Goal: Find specific page/section: Find specific page/section

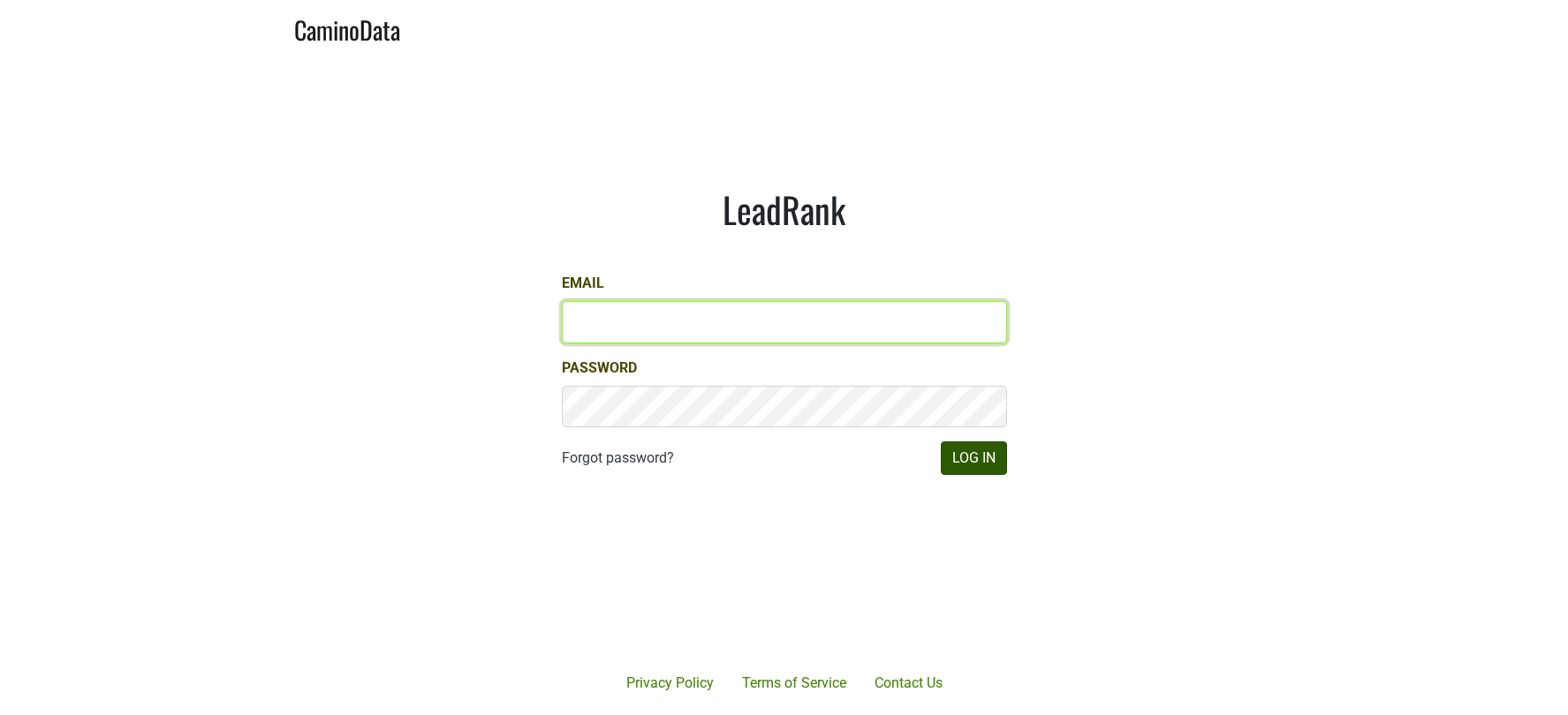
type input "samantha@egkselections.com"
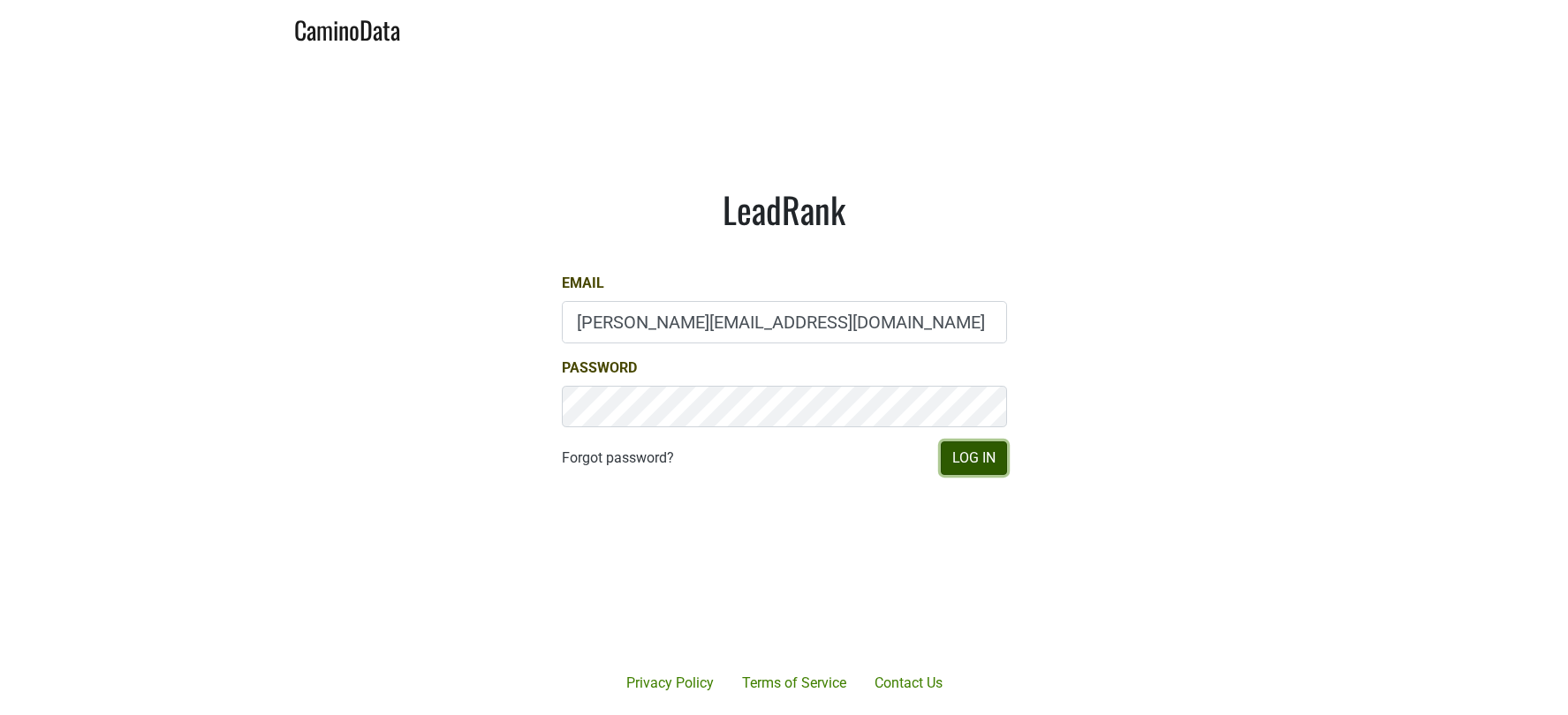
click at [977, 455] on button "Log In" at bounding box center [974, 458] width 67 height 33
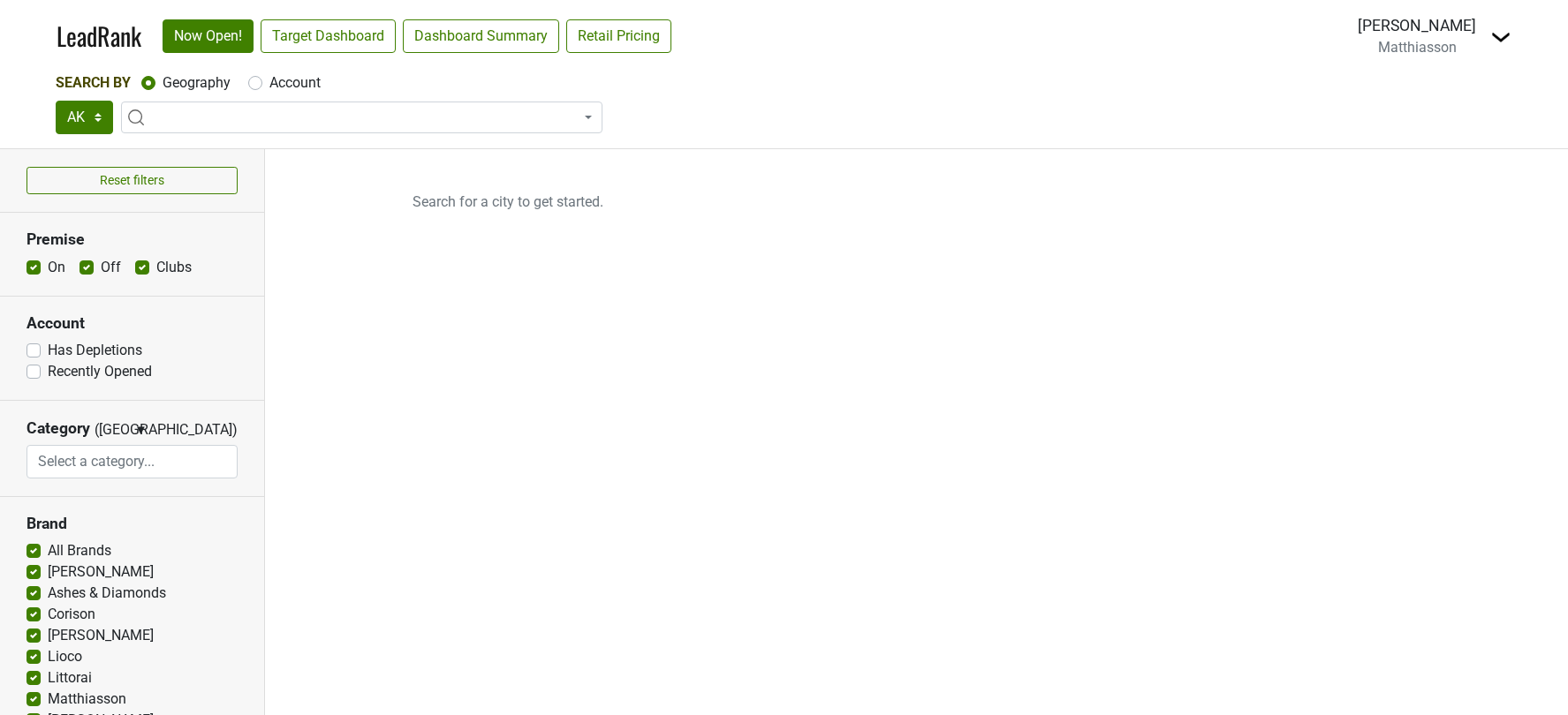
select select "[GEOGRAPHIC_DATA]"
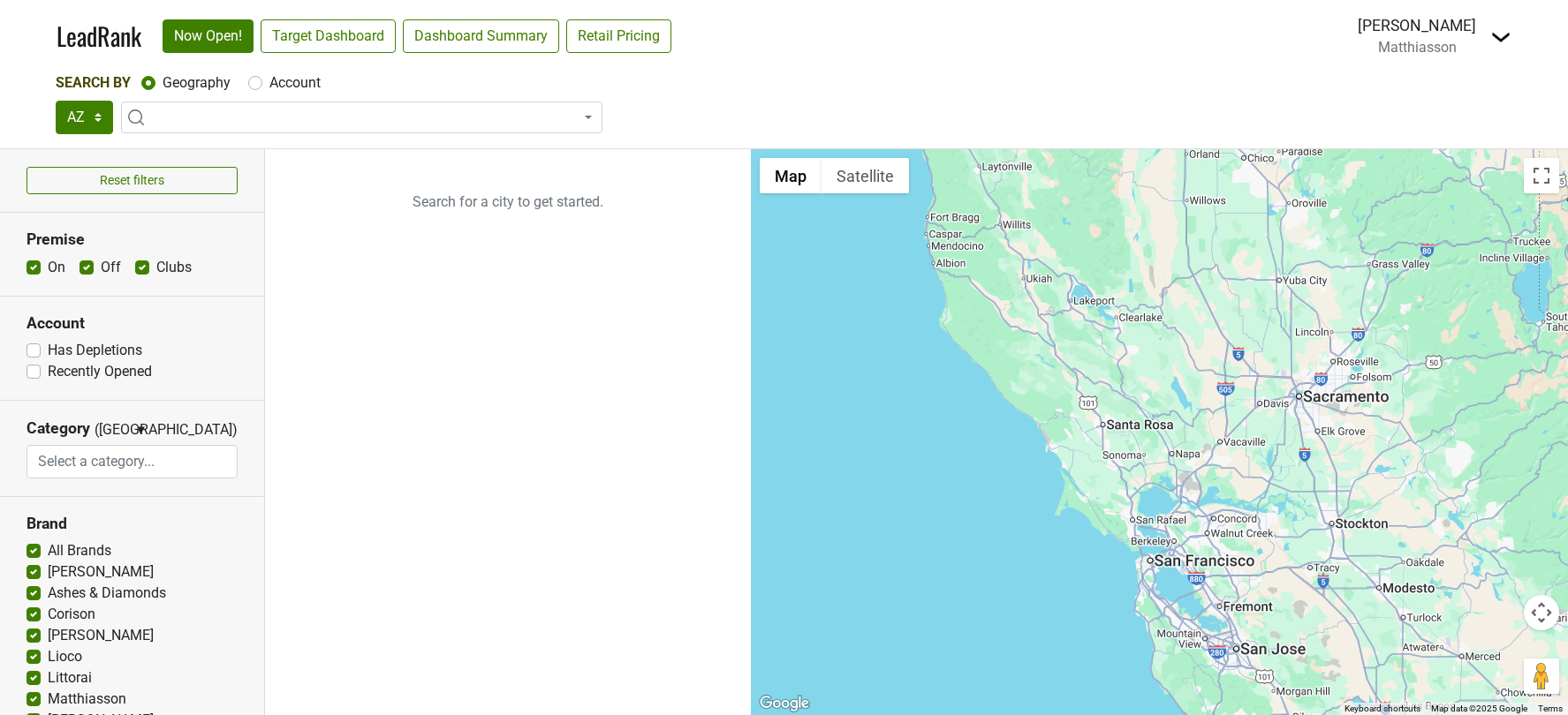
click at [264, 77] on div "Account" at bounding box center [285, 82] width 72 height 21
click at [255, 90] on div "Account" at bounding box center [285, 82] width 72 height 21
click at [270, 84] on label "Account" at bounding box center [295, 82] width 51 height 21
click at [259, 84] on input "Account" at bounding box center [255, 81] width 14 height 18
radio input "true"
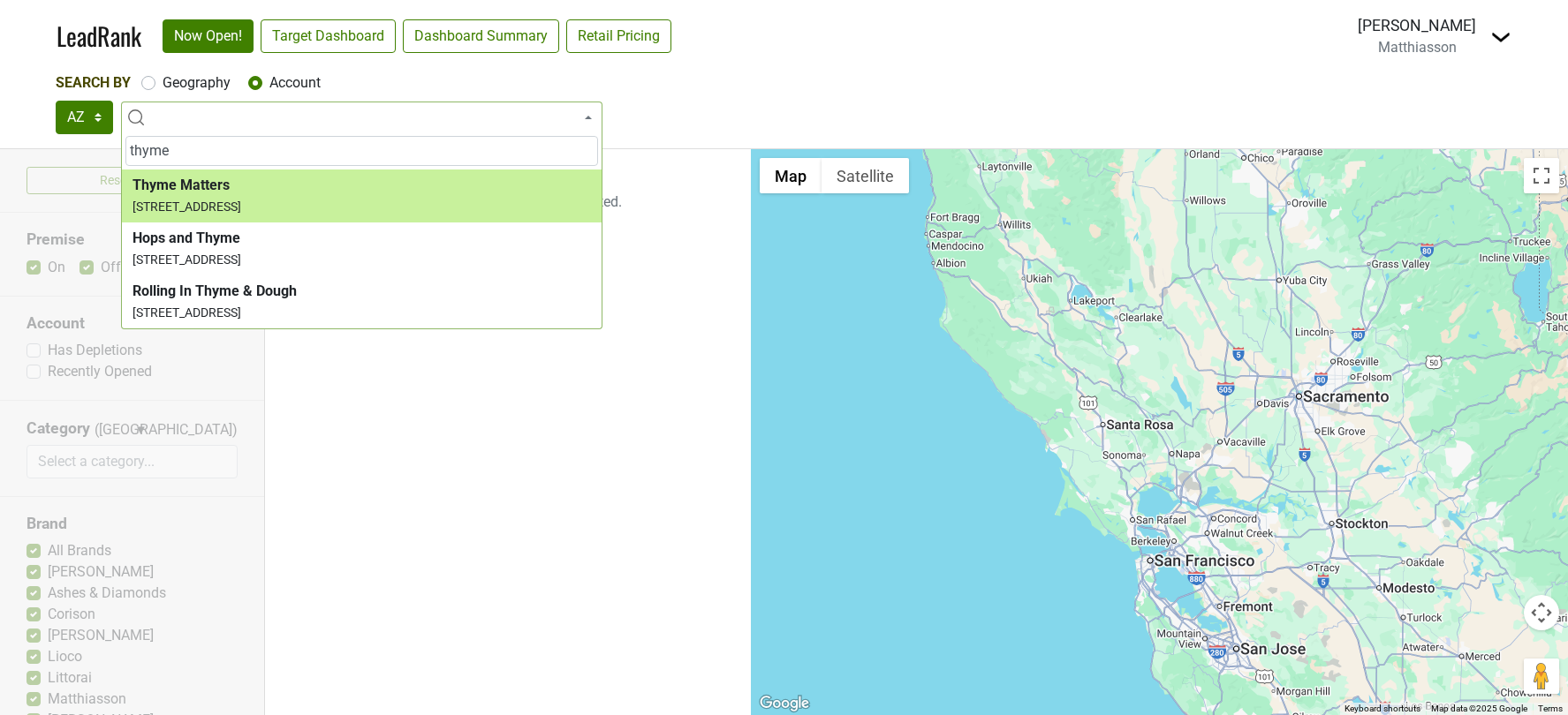
type input "thyme"
select select "7913"
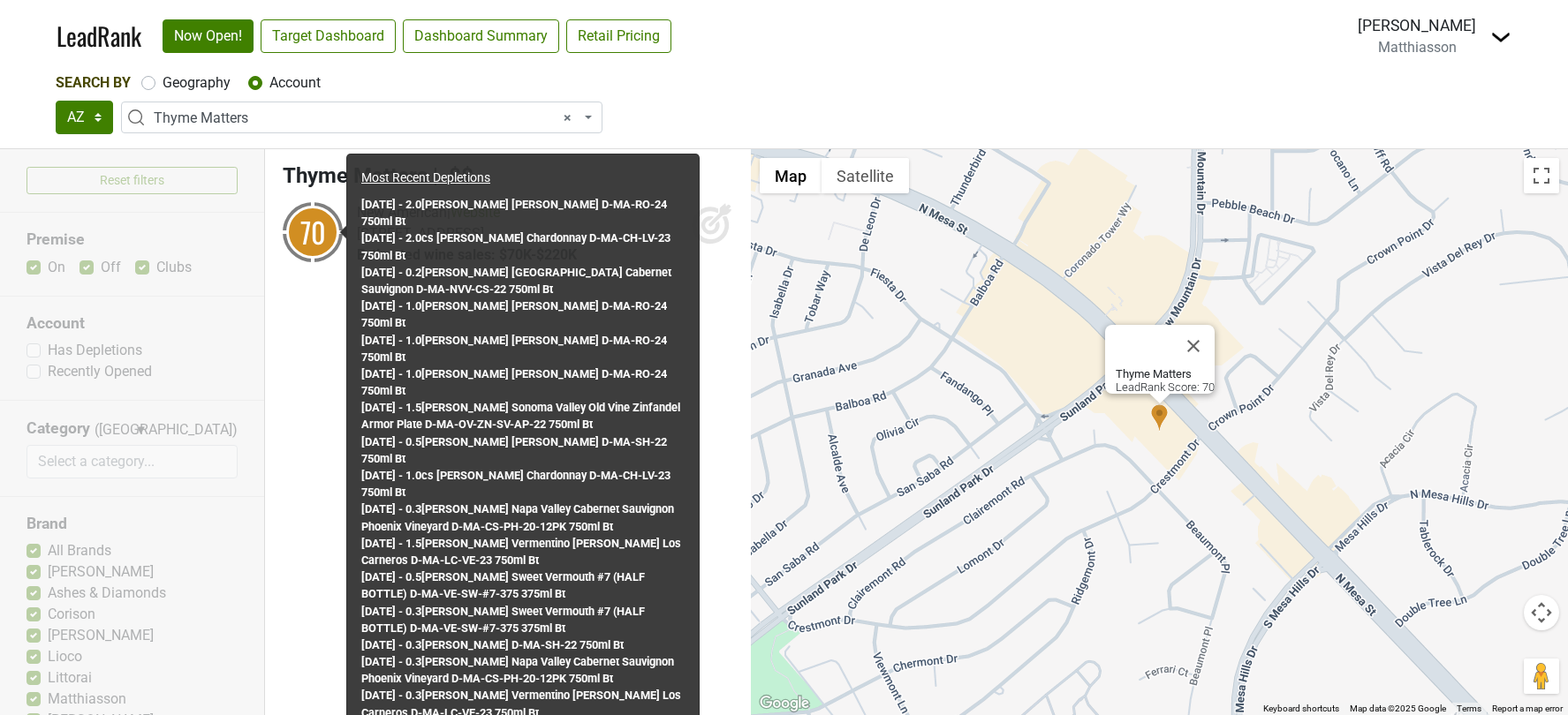
click at [312, 223] on div "70" at bounding box center [312, 232] width 53 height 53
click at [300, 235] on div "70" at bounding box center [312, 232] width 53 height 53
